Goal: Information Seeking & Learning: Check status

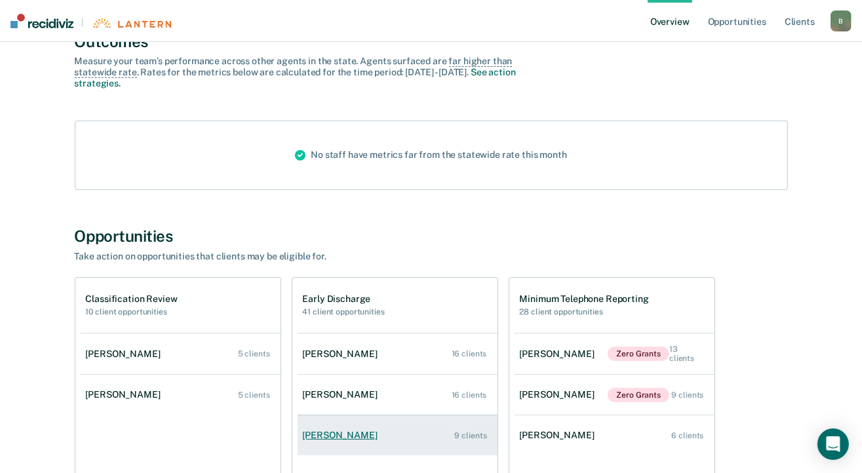
scroll to position [197, 0]
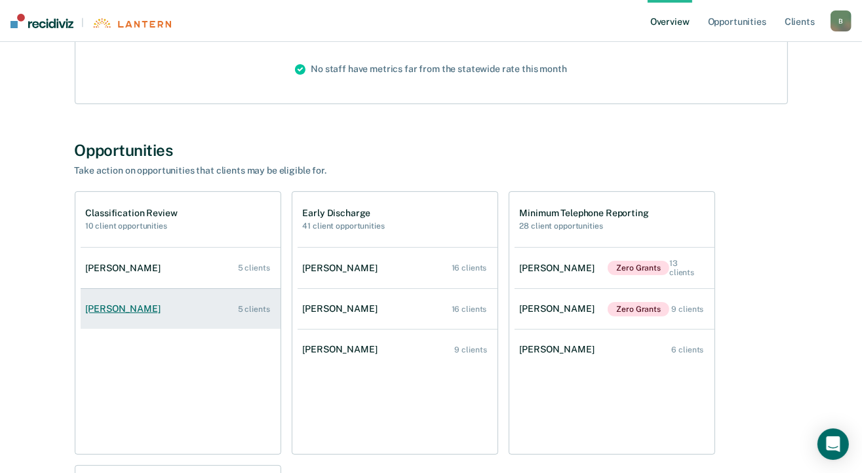
click at [228, 307] on link "Kiara J Hernandez 5 clients" at bounding box center [181, 308] width 200 height 37
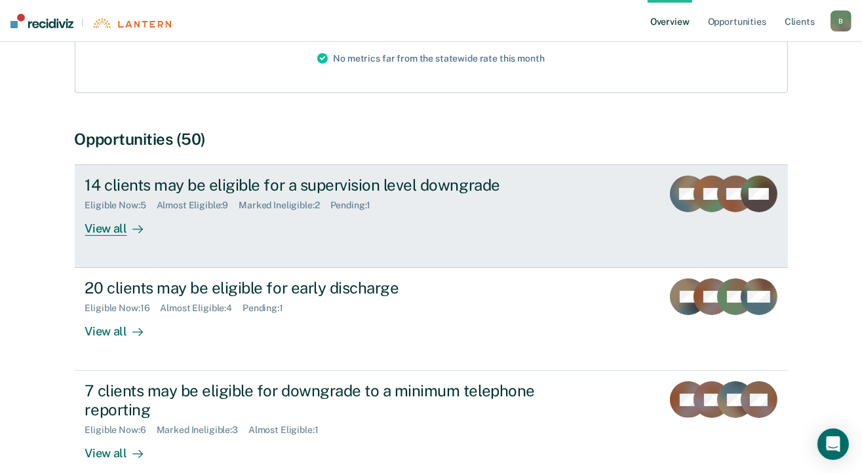
scroll to position [197, 0]
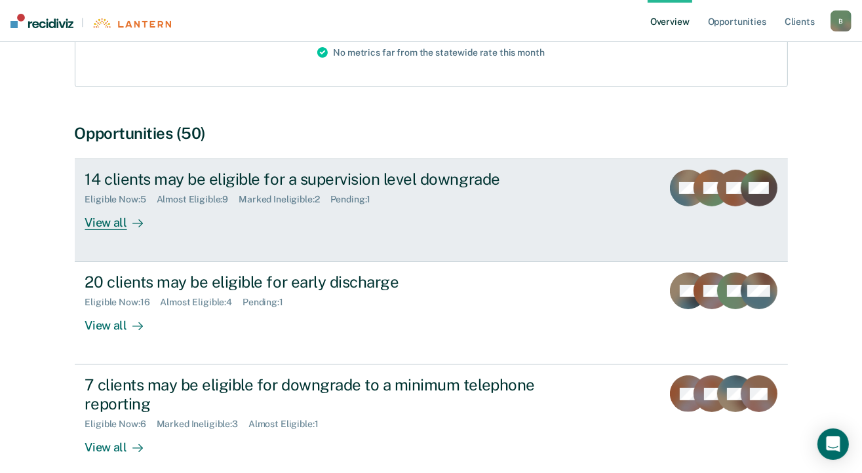
click at [103, 226] on div "View all" at bounding box center [121, 218] width 73 height 26
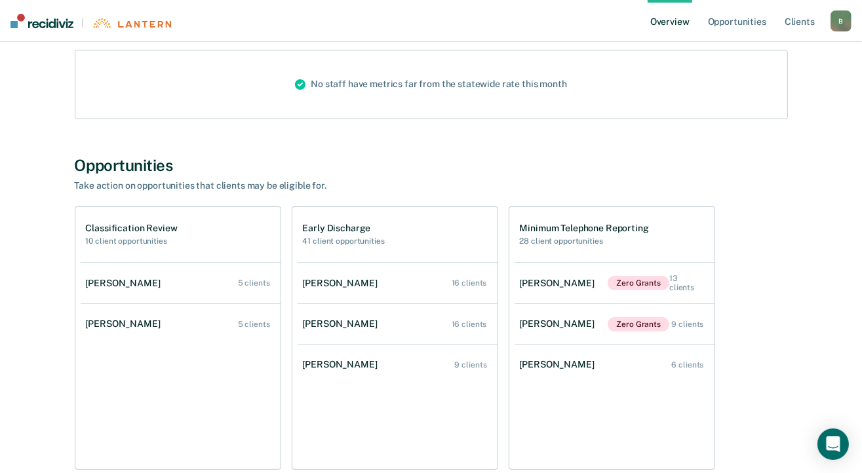
scroll to position [197, 0]
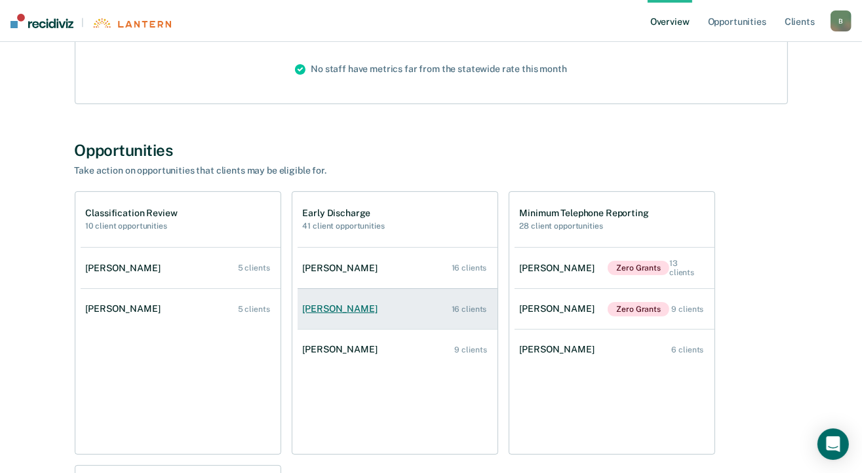
click at [346, 307] on div "[PERSON_NAME]" at bounding box center [343, 309] width 80 height 11
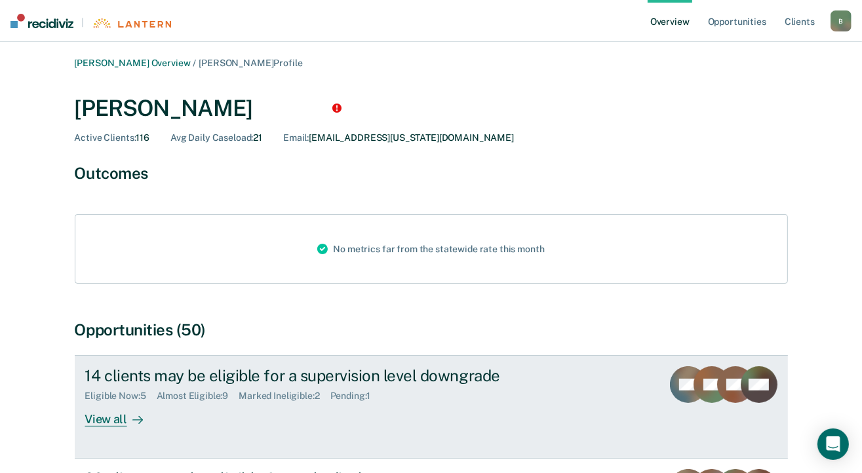
click at [103, 421] on div "View all" at bounding box center [121, 415] width 73 height 26
